Goal: Task Accomplishment & Management: Use online tool/utility

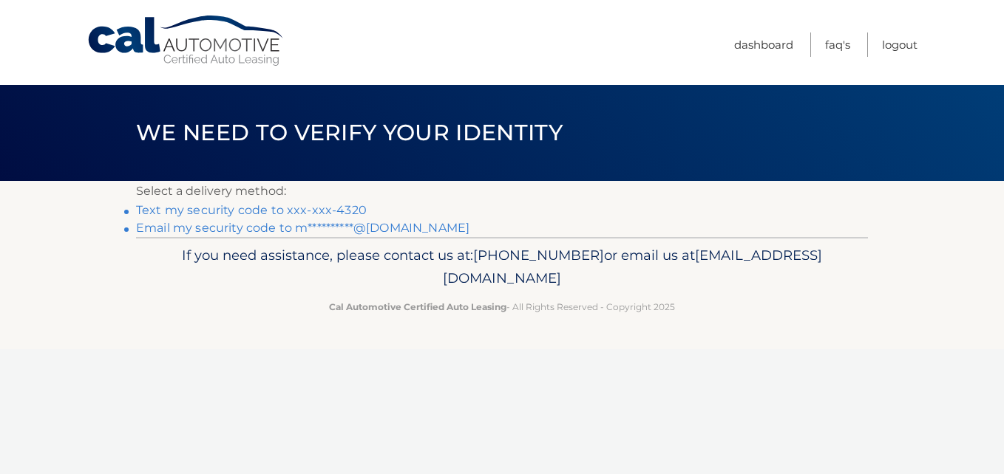
click at [253, 211] on link "Text my security code to xxx-xxx-4320" at bounding box center [251, 210] width 231 height 14
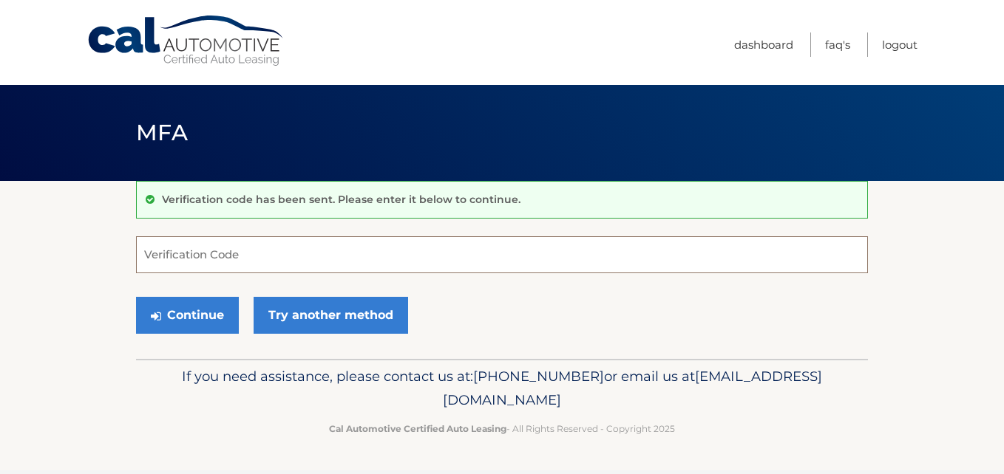
click at [146, 255] on input "Verification Code" at bounding box center [502, 254] width 732 height 37
drag, startPoint x: 146, startPoint y: 255, endPoint x: 194, endPoint y: 277, distance: 53.6
click at [147, 255] on input "Verification Code" at bounding box center [502, 254] width 732 height 37
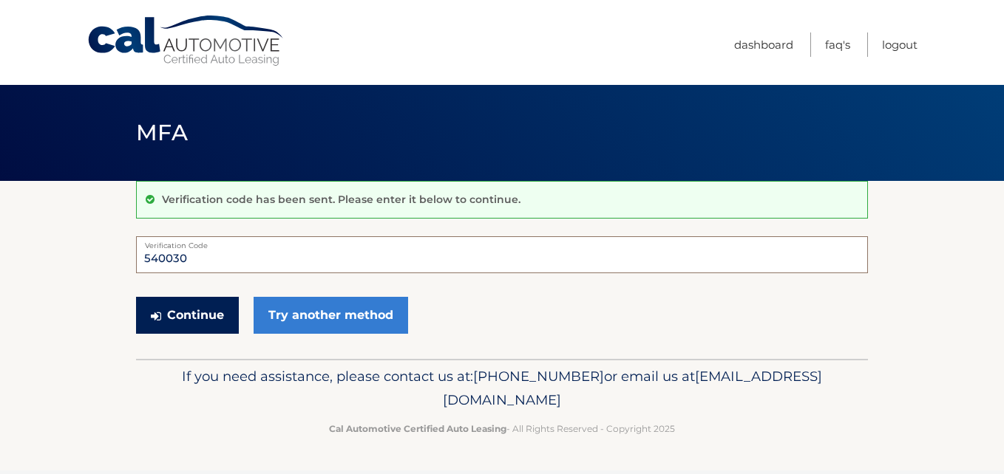
type input "540030"
click at [200, 312] on button "Continue" at bounding box center [187, 315] width 103 height 37
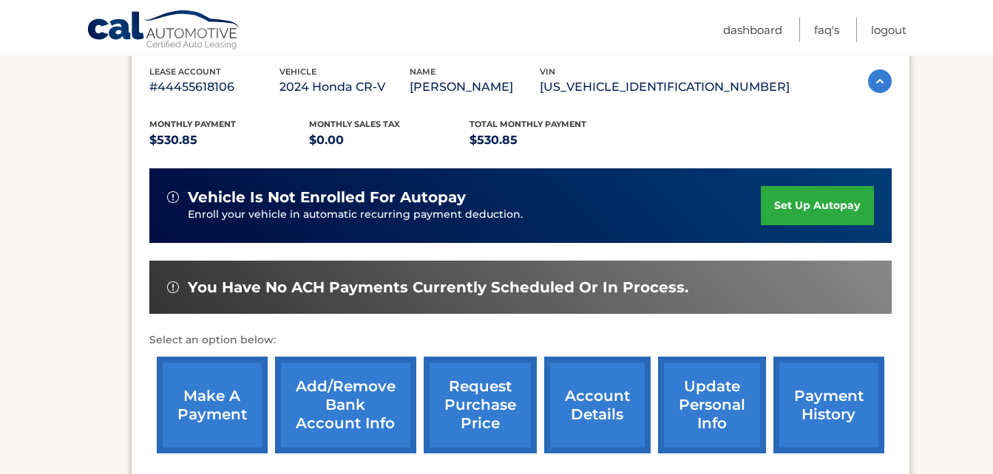
scroll to position [296, 0]
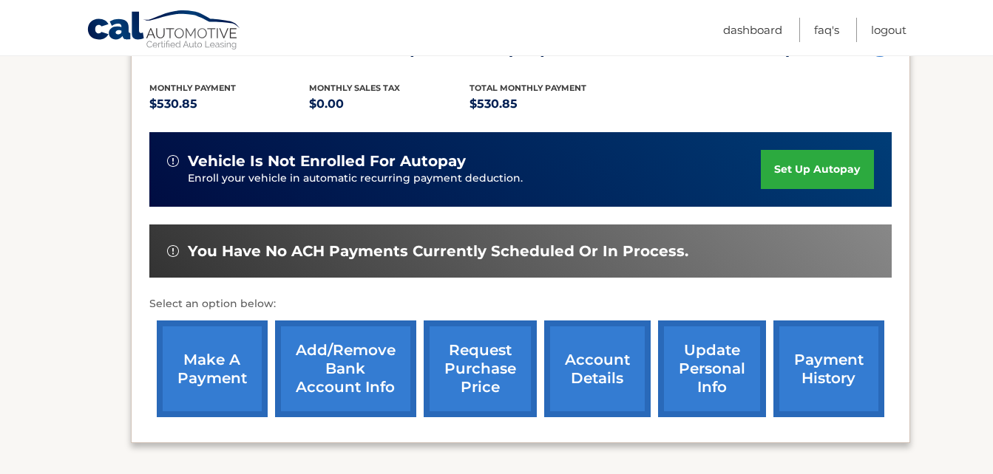
click at [219, 376] on link "make a payment" at bounding box center [212, 369] width 111 height 97
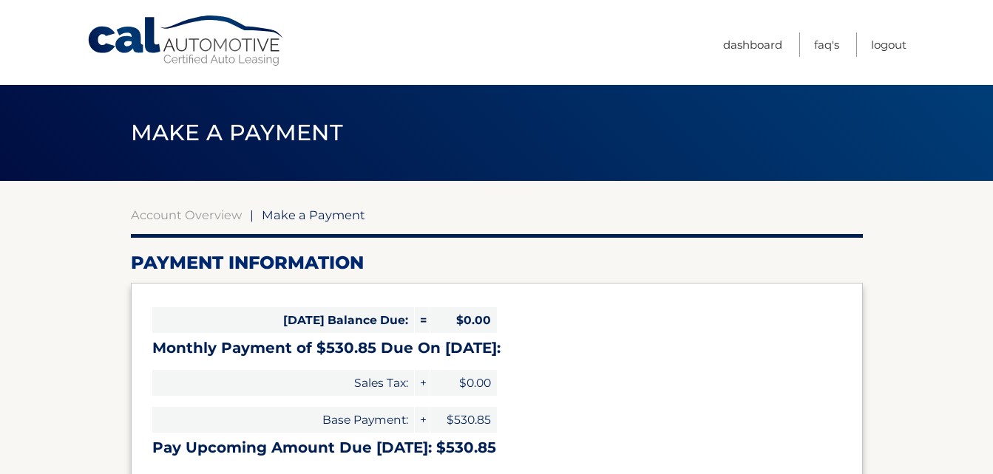
select select "YzU5NTNmZDUtZmIzMC00ZjY4LThjNmItYTUzMzgwNTVmYjc3"
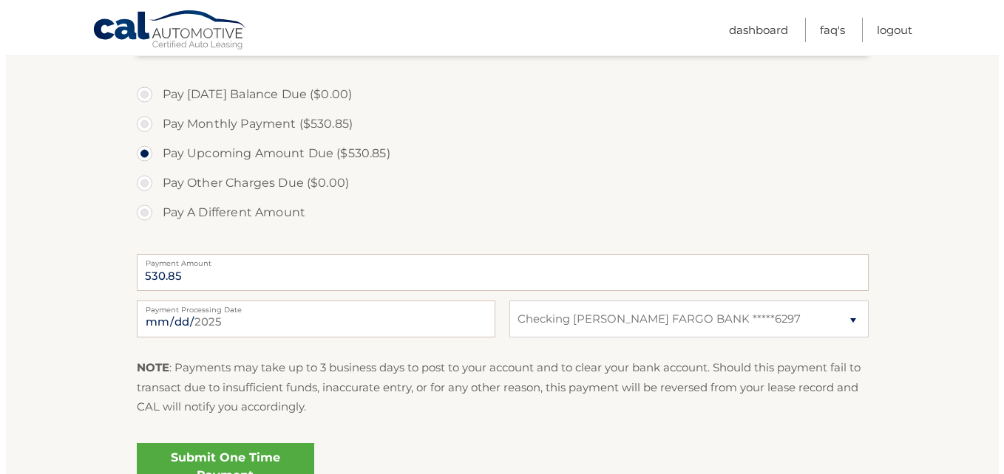
scroll to position [517, 0]
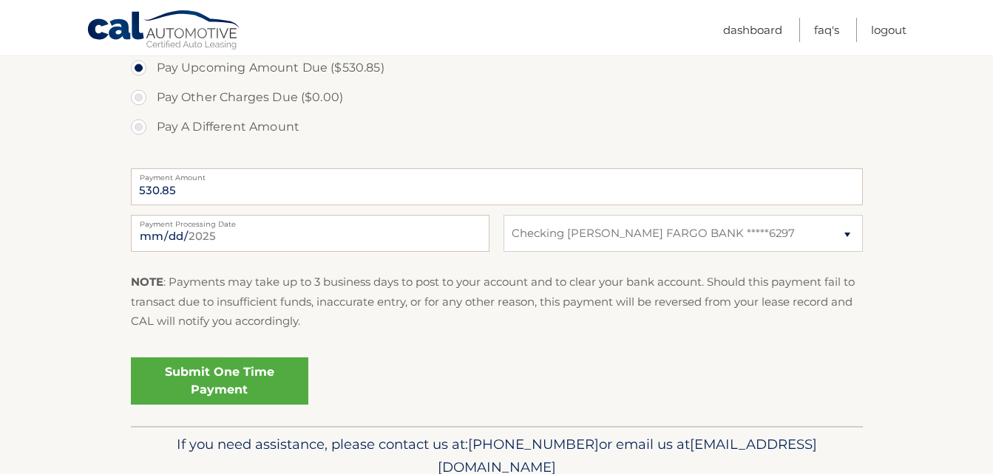
click at [208, 377] on link "Submit One Time Payment" at bounding box center [219, 381] width 177 height 47
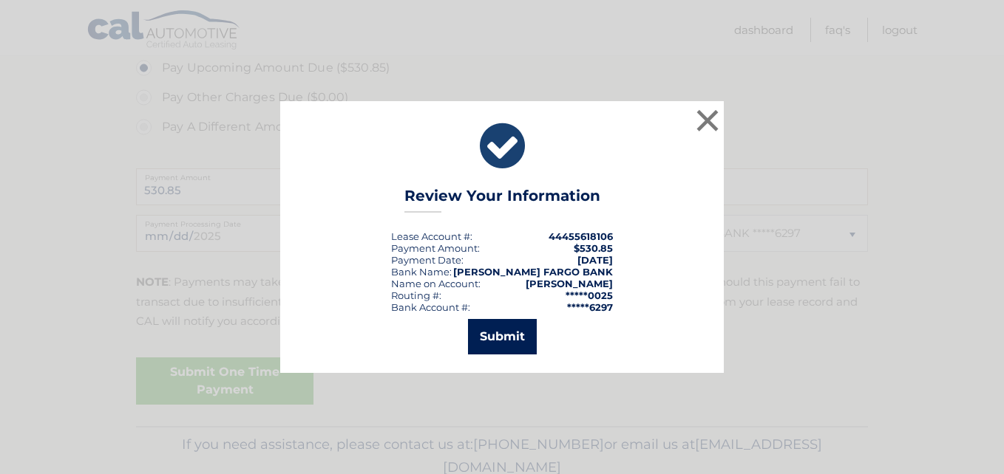
click at [502, 333] on button "Submit" at bounding box center [502, 336] width 69 height 35
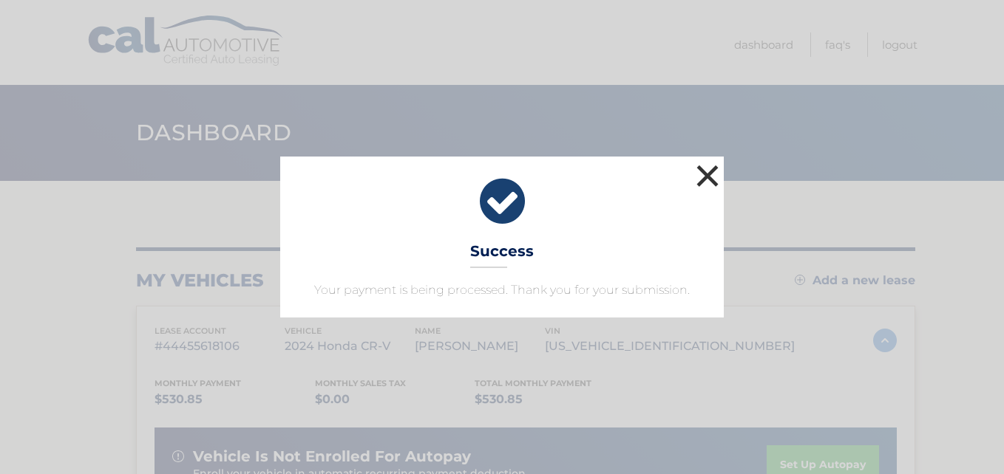
click at [704, 174] on button "×" at bounding box center [707, 176] width 30 height 30
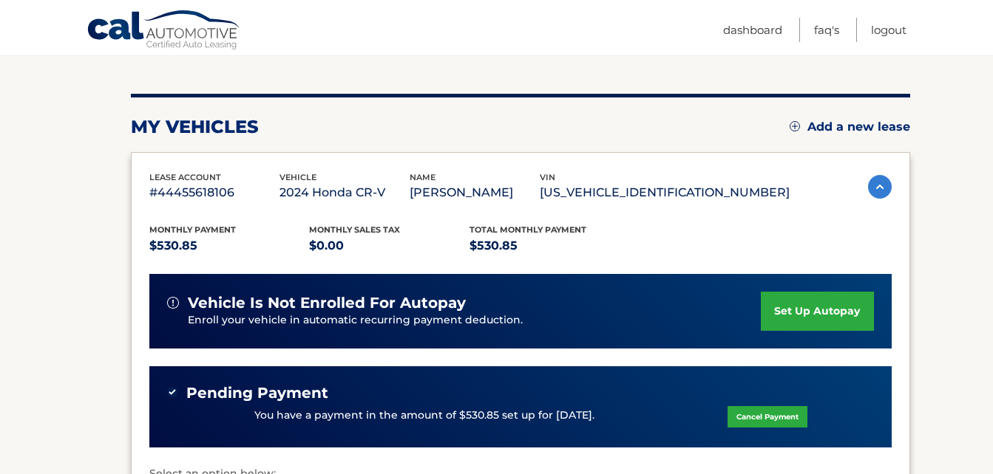
scroll to position [222, 0]
